Goal: Task Accomplishment & Management: Complete application form

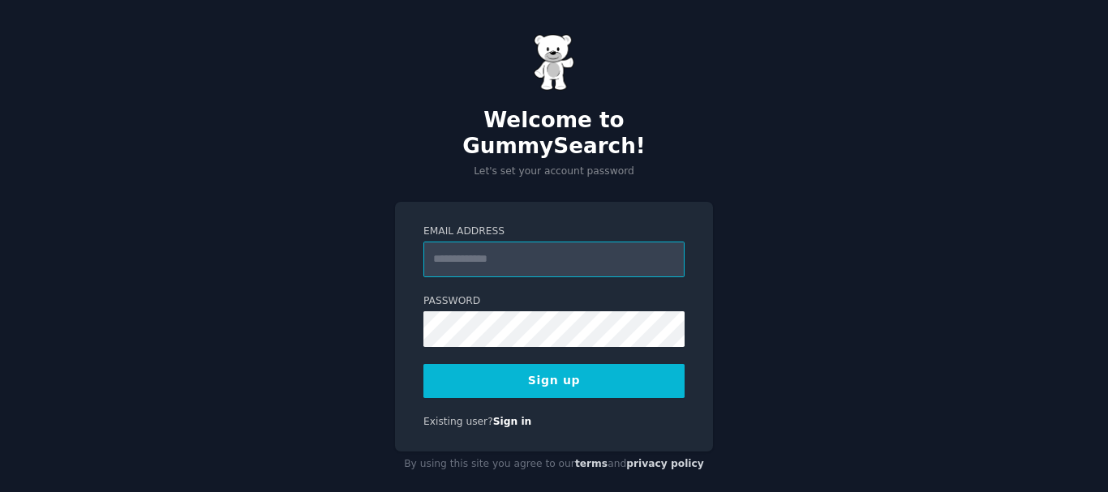
click at [507, 242] on input "Email Address" at bounding box center [553, 260] width 261 height 36
type input "**********"
click at [556, 364] on button "Sign up" at bounding box center [553, 381] width 261 height 34
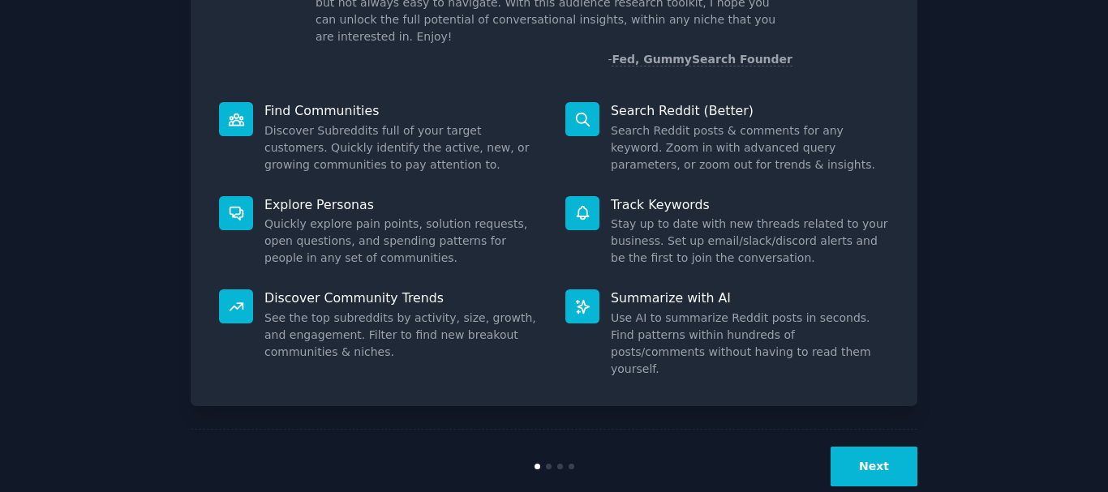
click at [879, 447] on button "Next" at bounding box center [873, 467] width 87 height 40
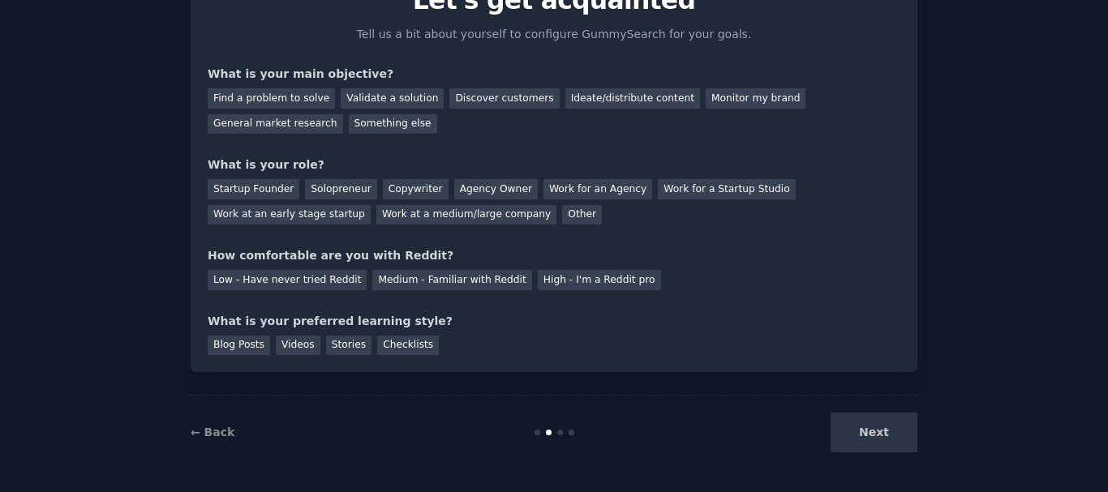
scroll to position [88, 0]
click at [879, 441] on div "Next" at bounding box center [796, 433] width 242 height 40
click at [882, 425] on div "Next" at bounding box center [796, 433] width 242 height 40
click at [877, 431] on div "Next" at bounding box center [796, 433] width 242 height 40
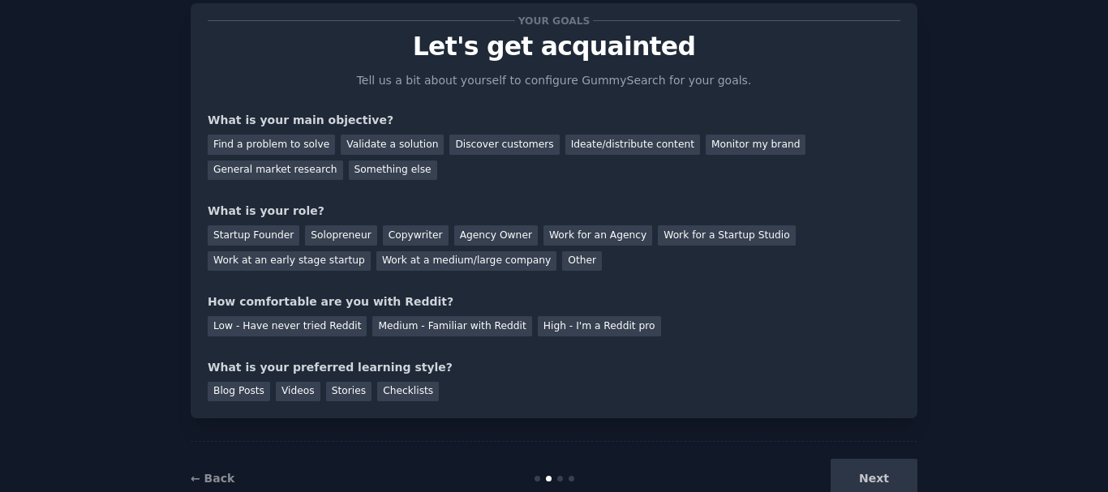
scroll to position [0, 0]
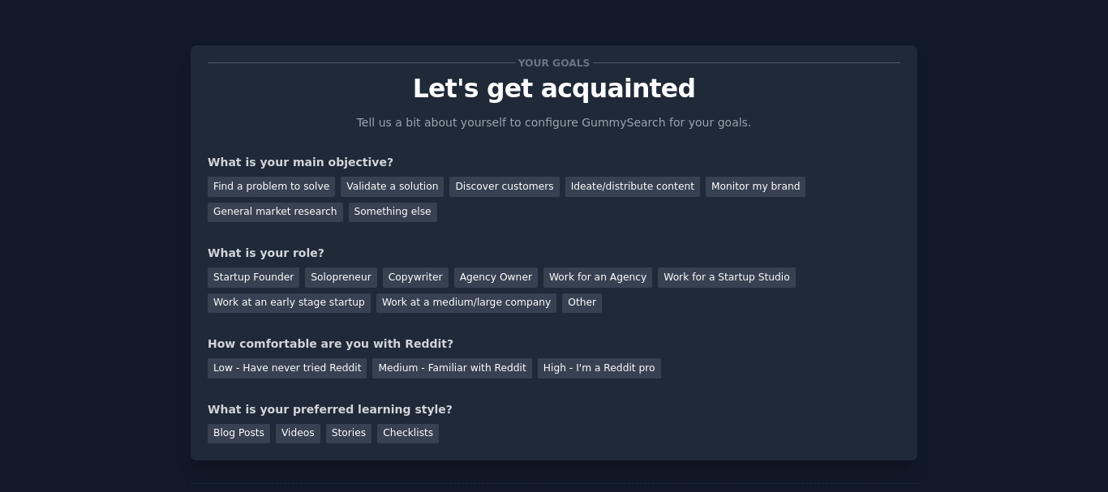
click at [268, 176] on div "Find a problem to solve Validate a solution Discover customers Ideate/distribut…" at bounding box center [554, 196] width 693 height 51
click at [270, 184] on div "Find a problem to solve" at bounding box center [271, 187] width 127 height 20
click at [554, 274] on div "Work for an Agency" at bounding box center [597, 278] width 109 height 20
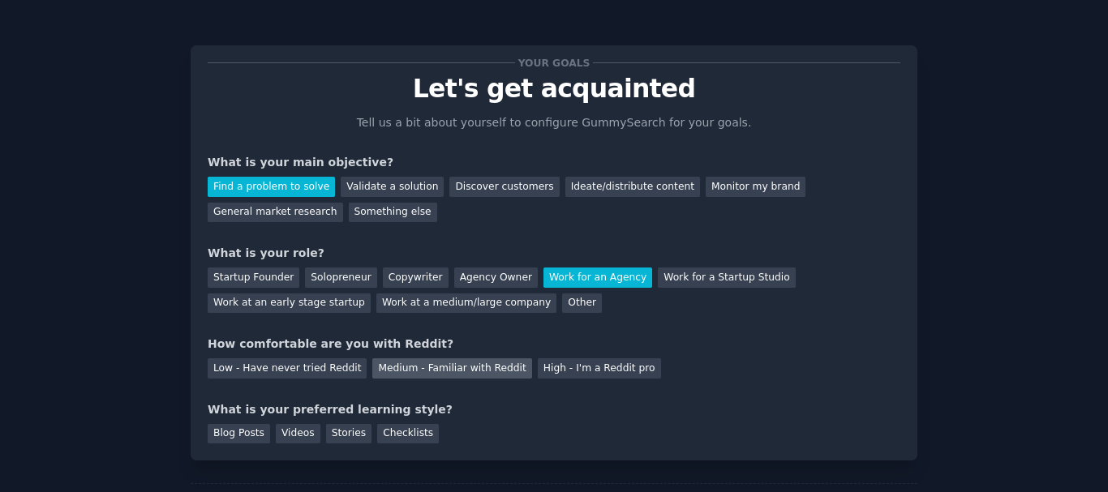
click at [418, 368] on div "Medium - Familiar with Reddit" at bounding box center [451, 368] width 159 height 20
click at [251, 435] on div "Blog Posts" at bounding box center [239, 434] width 62 height 20
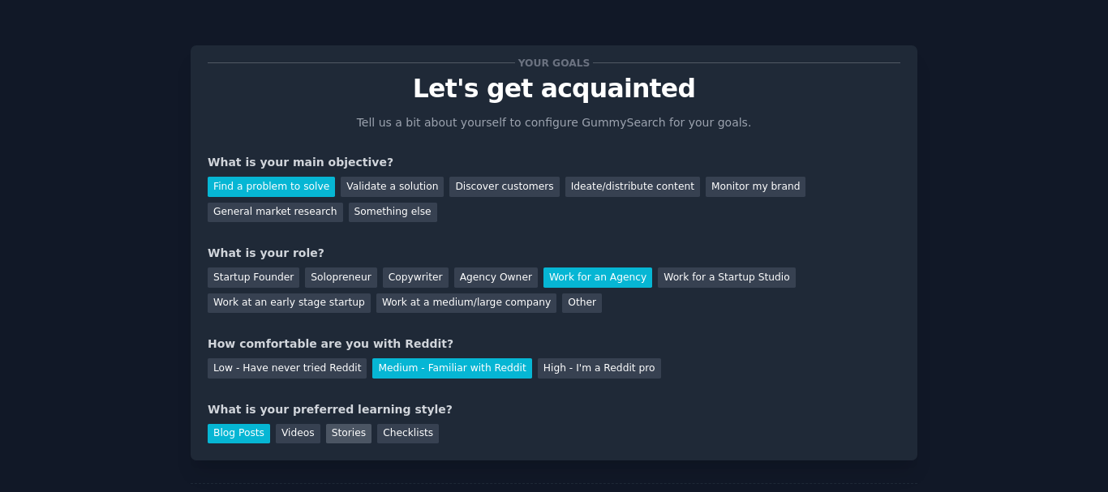
click at [326, 429] on div "Stories" at bounding box center [348, 434] width 45 height 20
click at [238, 441] on div "Blog Posts" at bounding box center [239, 434] width 62 height 20
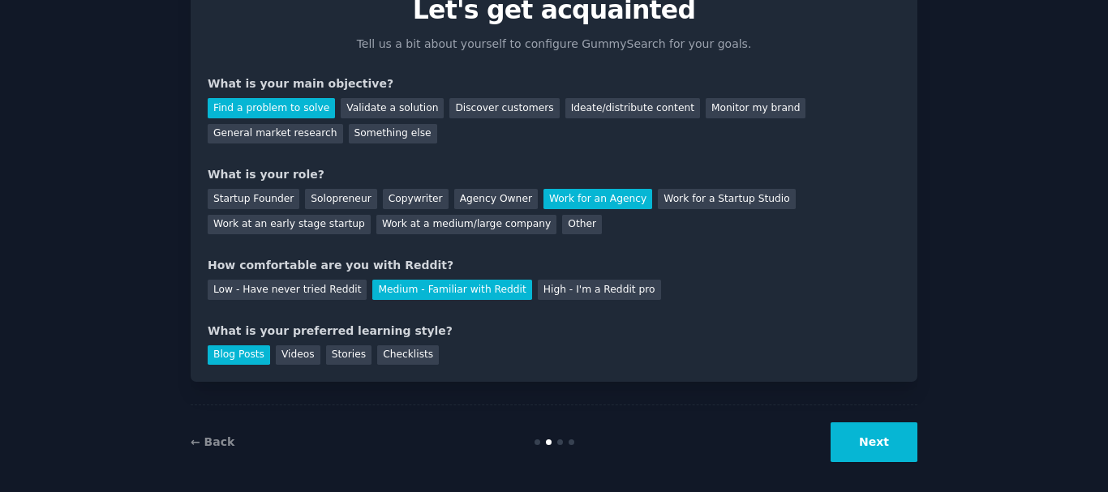
scroll to position [88, 0]
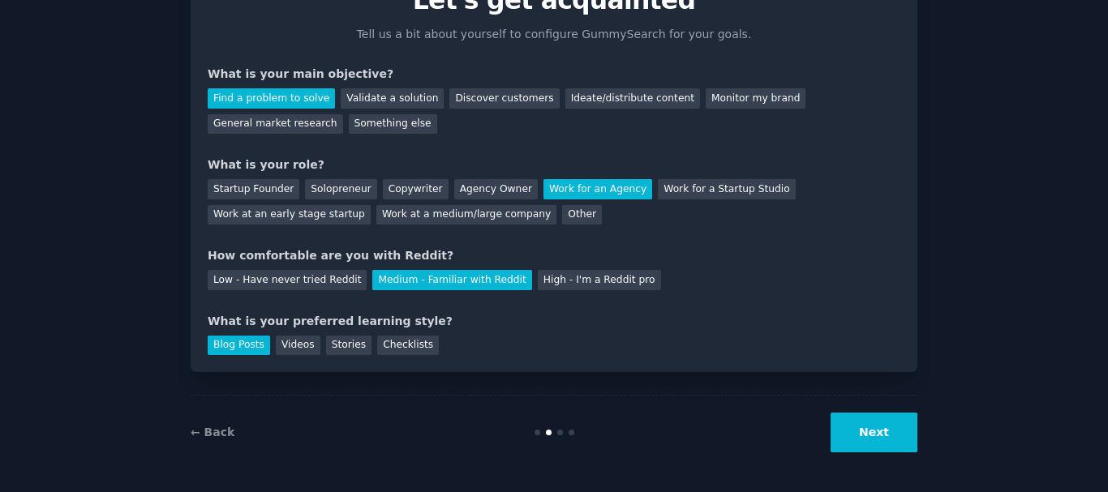
click at [858, 419] on button "Next" at bounding box center [873, 433] width 87 height 40
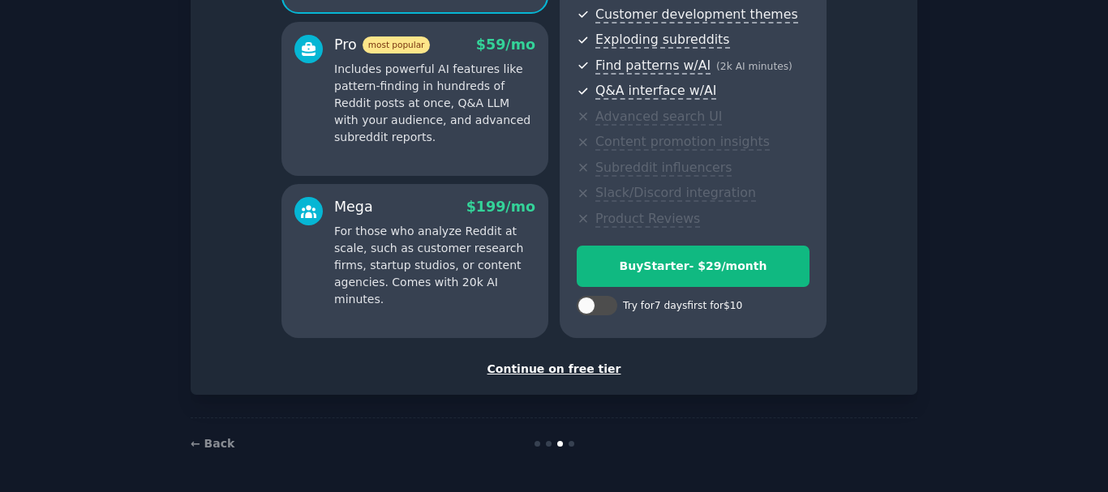
click at [576, 371] on div "Continue on free tier" at bounding box center [554, 369] width 693 height 17
